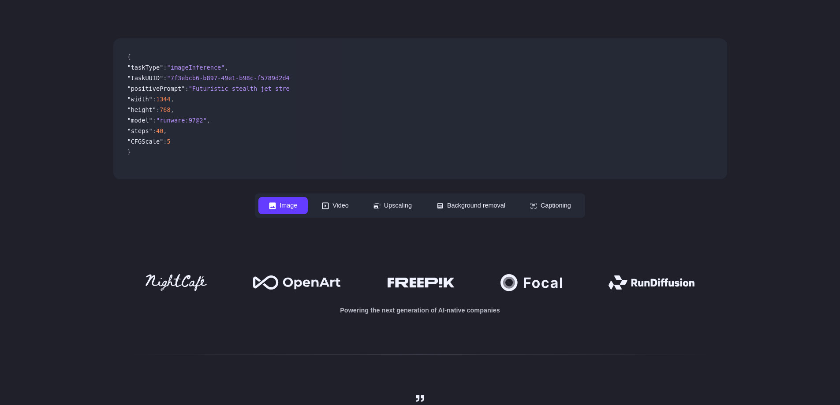
scroll to position [265, 0]
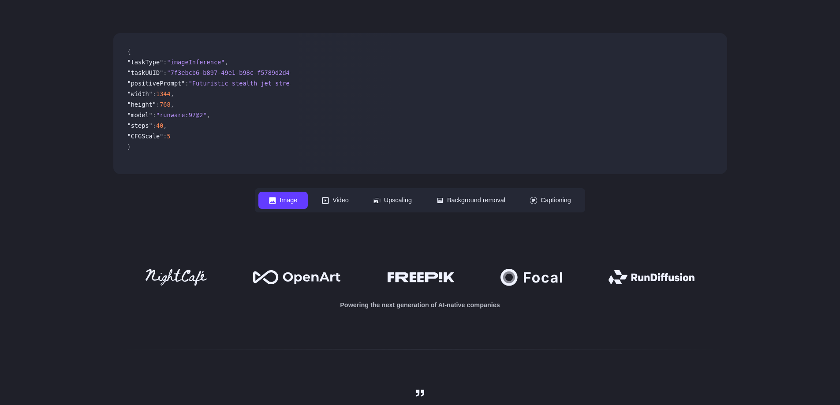
click at [181, 114] on span ""runware:97@2"" at bounding box center [181, 115] width 51 height 7
click at [246, 114] on span ""model" : "runware:97@2" ," at bounding box center [205, 116] width 156 height 11
click at [227, 73] on span ""7f3ebcb6-b897-49e1-b98c-f5789d2d40d7"" at bounding box center [233, 73] width 134 height 8
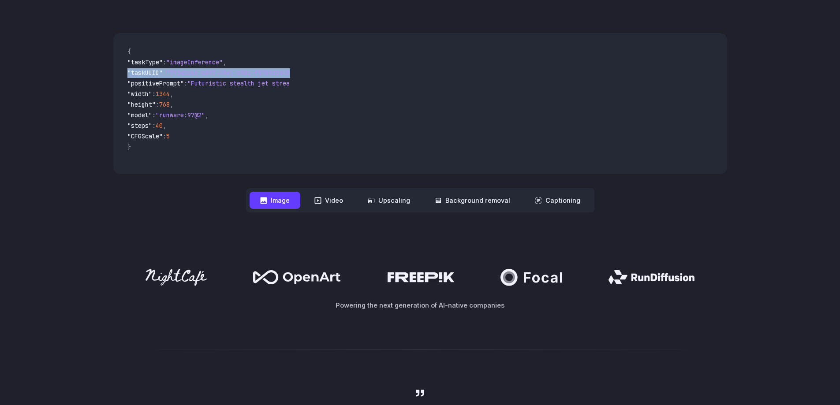
click at [227, 73] on span ""7f3ebcb6-b897-49e1-b98c-f5789d2d40d7"" at bounding box center [233, 73] width 134 height 8
click at [221, 73] on span ""7f3ebcb6-b897-49e1-b98c-f5789d2d40d7"" at bounding box center [233, 73] width 134 height 8
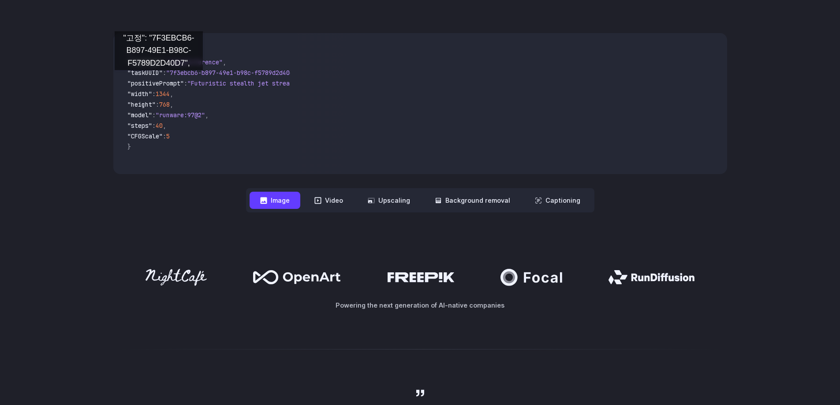
click at [159, 79] on span ""positivePrompt" : "Futuristic stealth jet streaking through a neon-lit citysca…" at bounding box center [205, 84] width 156 height 11
click at [204, 79] on span ""positivePrompt" : "Futuristic stealth jet streaking through a neon-lit citysca…" at bounding box center [205, 84] width 156 height 11
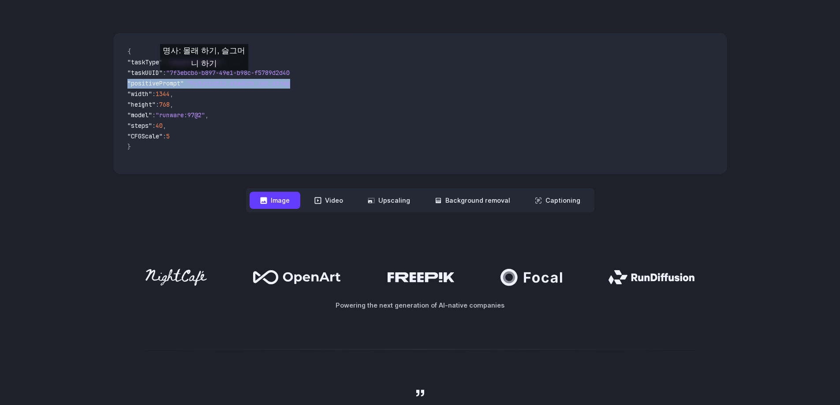
click at [204, 79] on span ""positivePrompt" : "Futuristic stealth jet streaking through a neon-lit citysca…" at bounding box center [205, 84] width 156 height 11
click at [181, 84] on span ""positivePrompt"" at bounding box center [155, 83] width 56 height 8
click at [182, 84] on span ""positivePrompt"" at bounding box center [155, 83] width 56 height 8
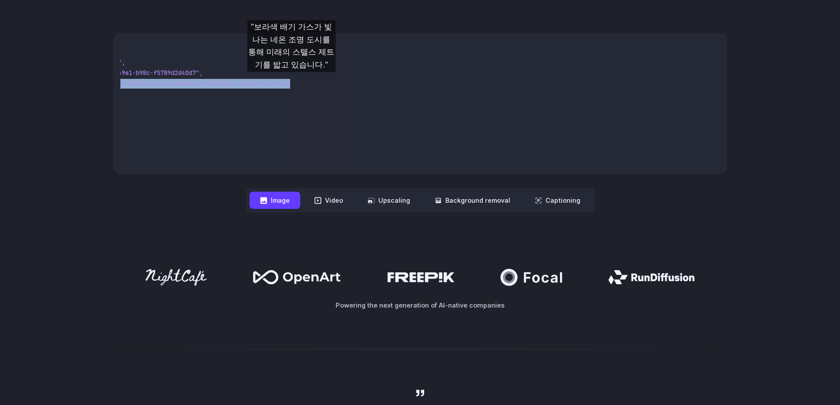
scroll to position [0, 240]
drag, startPoint x: 202, startPoint y: 81, endPoint x: 282, endPoint y: 83, distance: 79.4
click at [282, 83] on span ""Futuristic stealth jet streaking through a neon-lit cityscape with glowing pur…" at bounding box center [126, 83] width 321 height 8
click at [299, 87] on video at bounding box center [512, 103] width 430 height 141
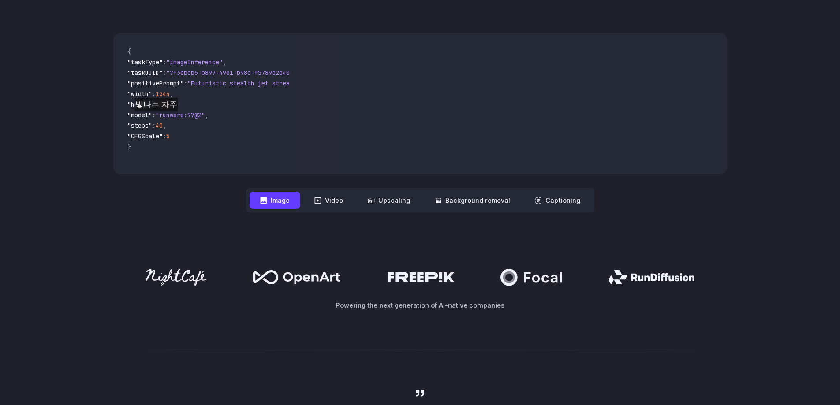
click at [160, 120] on span ""model" : "runware:97@2" ," at bounding box center [205, 116] width 156 height 11
click at [199, 64] on span ""imageInference"" at bounding box center [194, 62] width 56 height 8
click at [215, 62] on span ""imageInference"" at bounding box center [194, 62] width 56 height 8
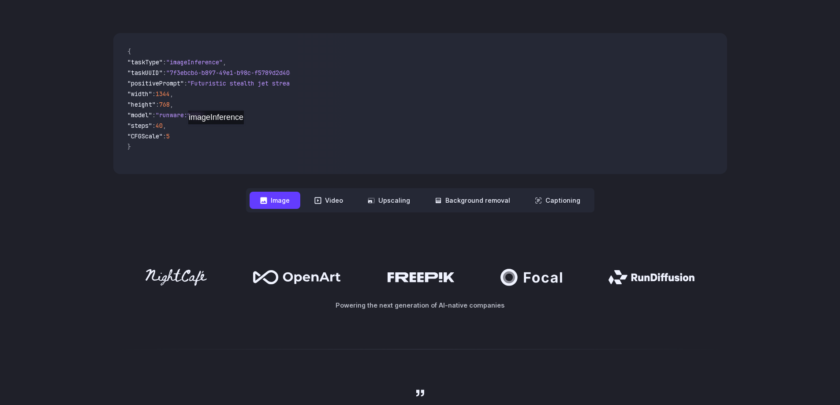
click at [221, 140] on span ""CFGScale" : 5" at bounding box center [205, 137] width 156 height 11
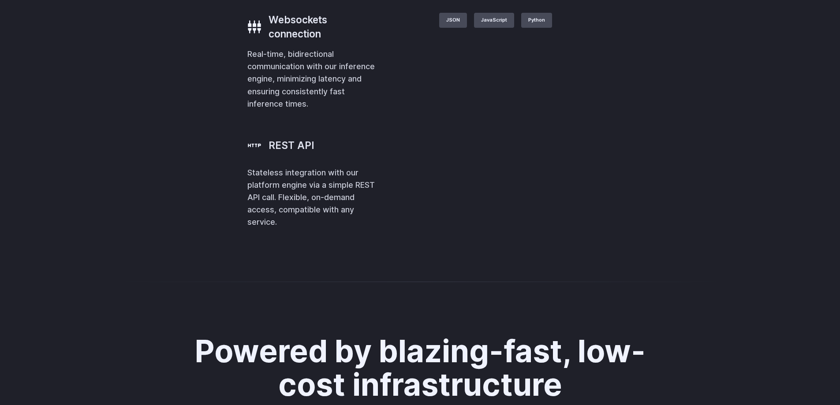
scroll to position [2029, 0]
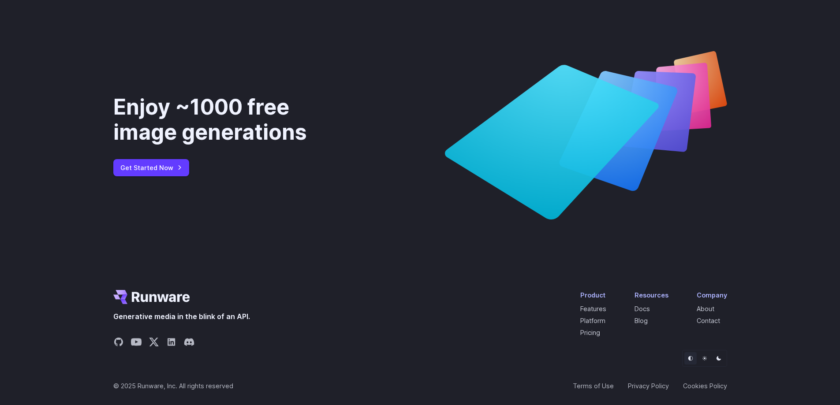
scroll to position [3308, 0]
click at [383, 117] on div "Enjoy ~1000 free image generations Get Started Now" at bounding box center [420, 135] width 614 height 168
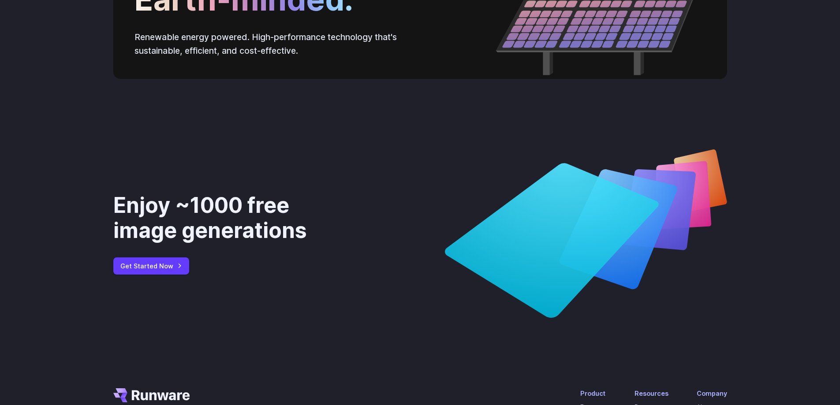
scroll to position [3312, 0]
